Goal: Information Seeking & Learning: Learn about a topic

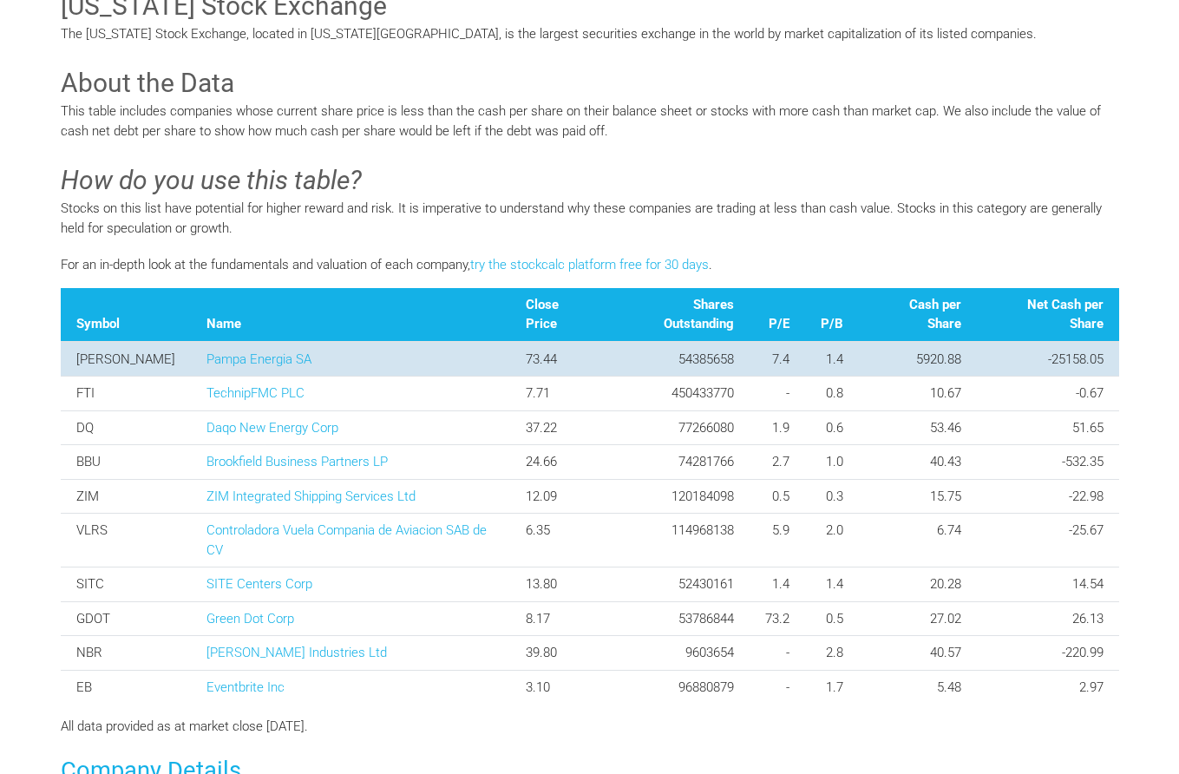
scroll to position [520, 0]
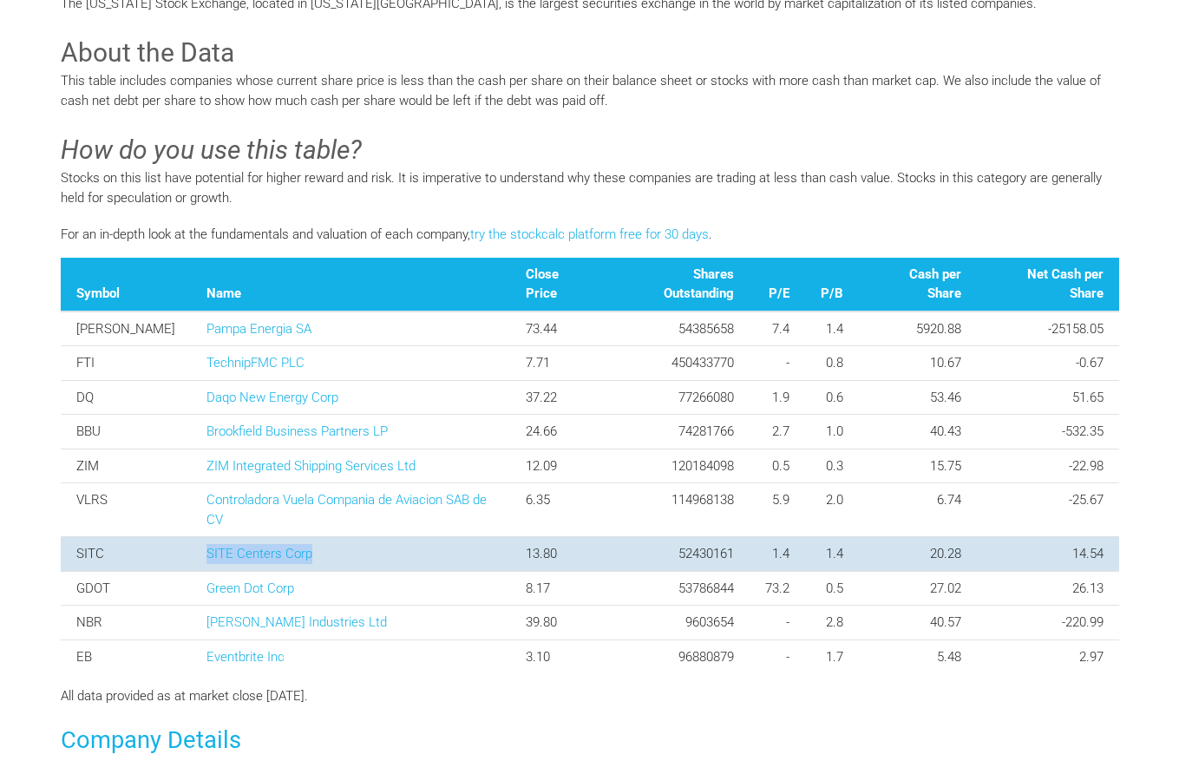
drag, startPoint x: 140, startPoint y: 513, endPoint x: 264, endPoint y: 514, distance: 124.0
click at [264, 537] on td "SITE Centers Corp" at bounding box center [350, 554] width 319 height 35
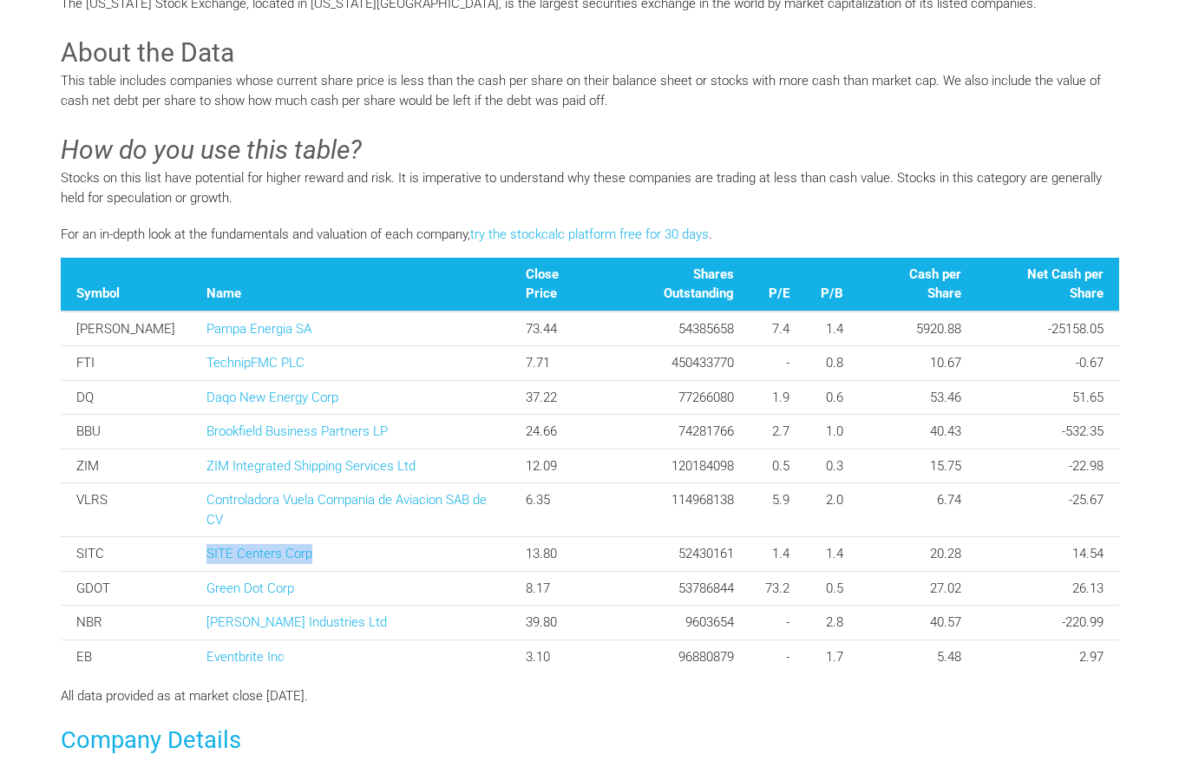
copy link "SITE Centers Corp"
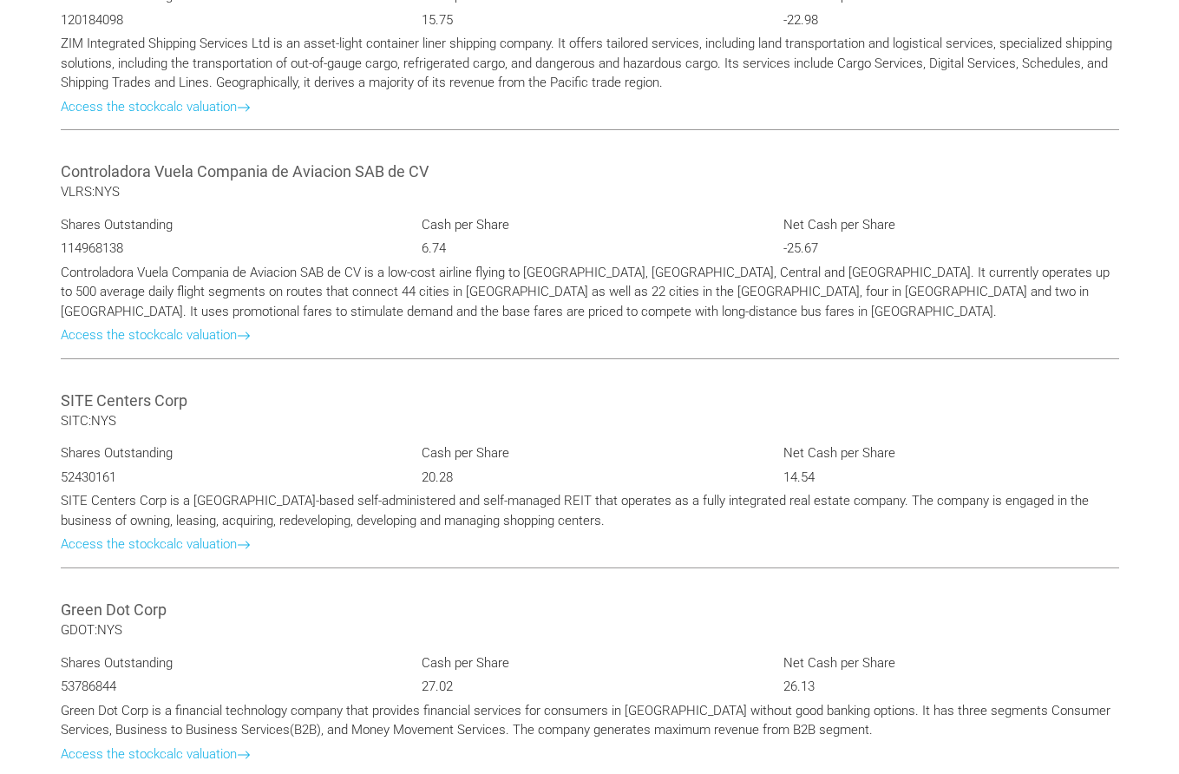
scroll to position [2602, 0]
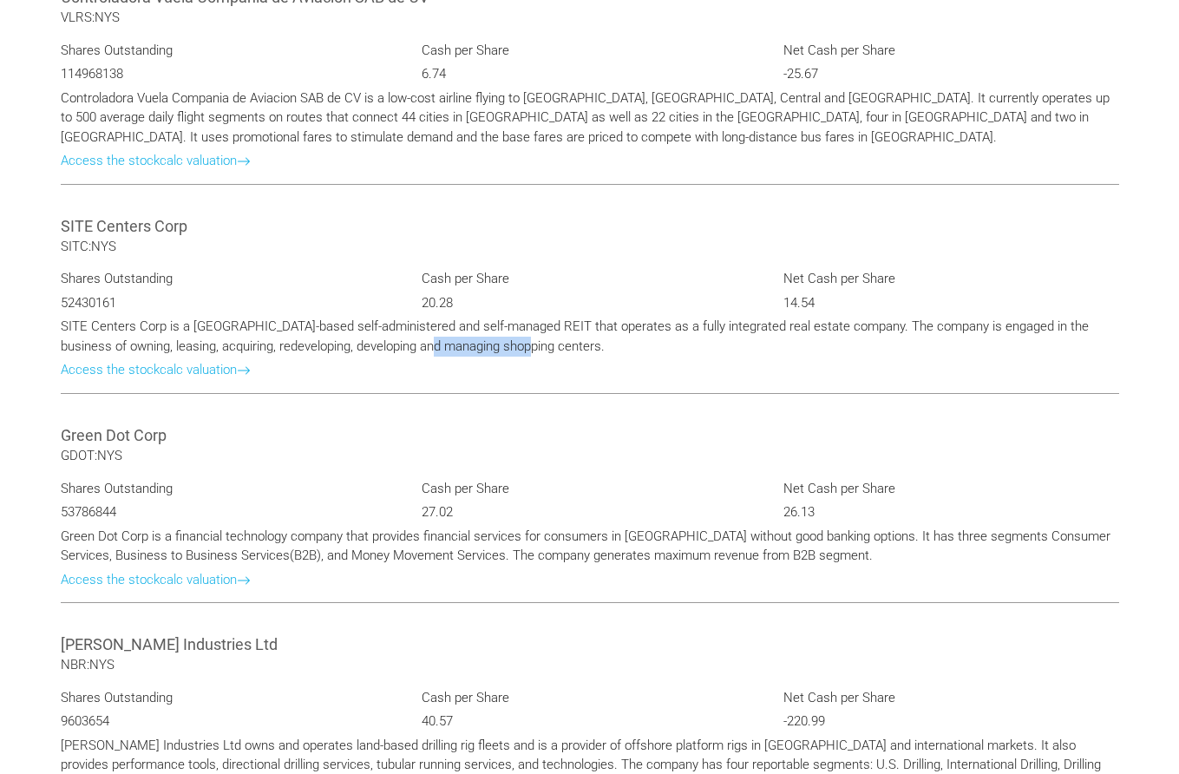
drag, startPoint x: 398, startPoint y: 310, endPoint x: 491, endPoint y: 310, distance: 92.8
click at [491, 317] on p "SITE Centers Corp is a [GEOGRAPHIC_DATA]-based self-administered and self-manag…" at bounding box center [590, 336] width 1058 height 39
click at [525, 317] on p "SITE Centers Corp is a [GEOGRAPHIC_DATA]-based self-administered and self-manag…" at bounding box center [590, 336] width 1058 height 39
drag, startPoint x: 550, startPoint y: 310, endPoint x: 468, endPoint y: 309, distance: 81.5
click at [468, 317] on p "SITE Centers Corp is a [GEOGRAPHIC_DATA]-based self-administered and self-manag…" at bounding box center [590, 336] width 1058 height 39
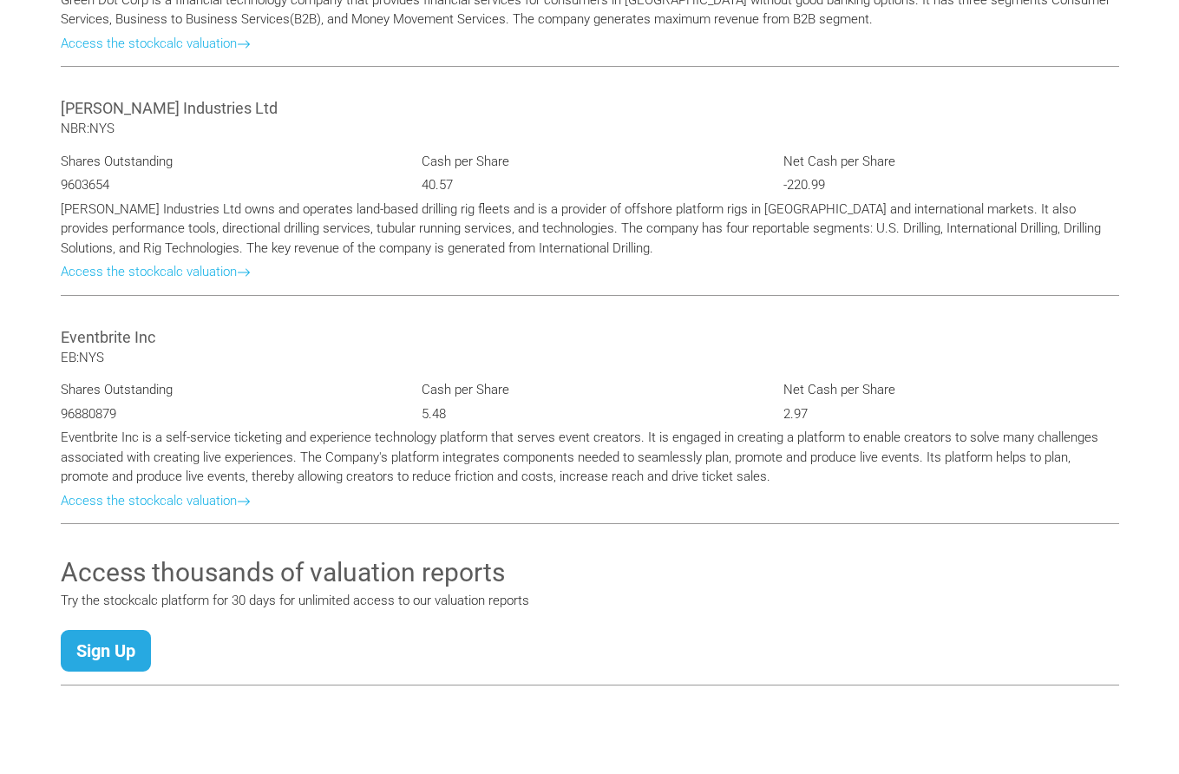
scroll to position [2911, 0]
